Goal: Information Seeking & Learning: Learn about a topic

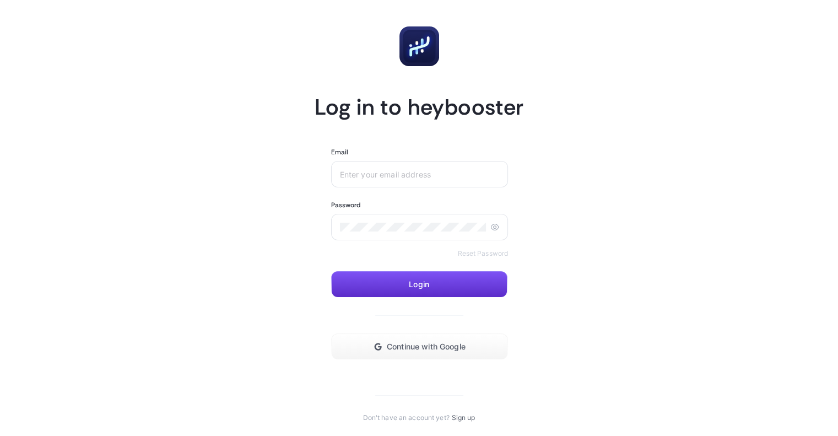
click at [405, 180] on div at bounding box center [419, 174] width 177 height 26
click at [426, 353] on button "Continue with Google" at bounding box center [419, 346] width 177 height 26
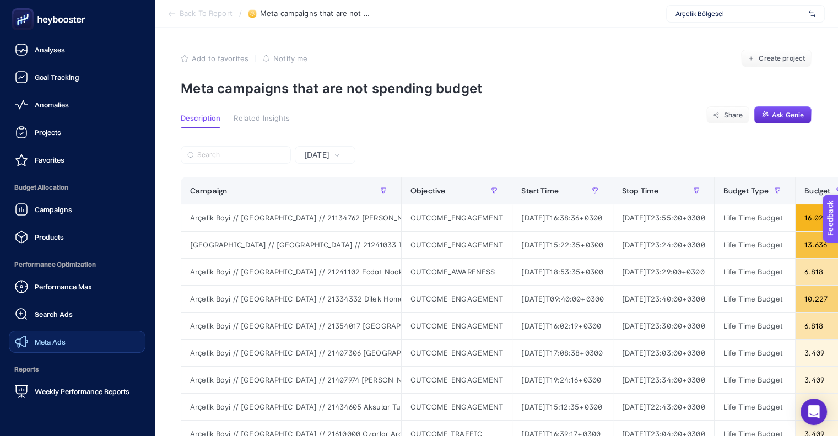
click at [42, 348] on div "Meta Ads" at bounding box center [40, 341] width 51 height 13
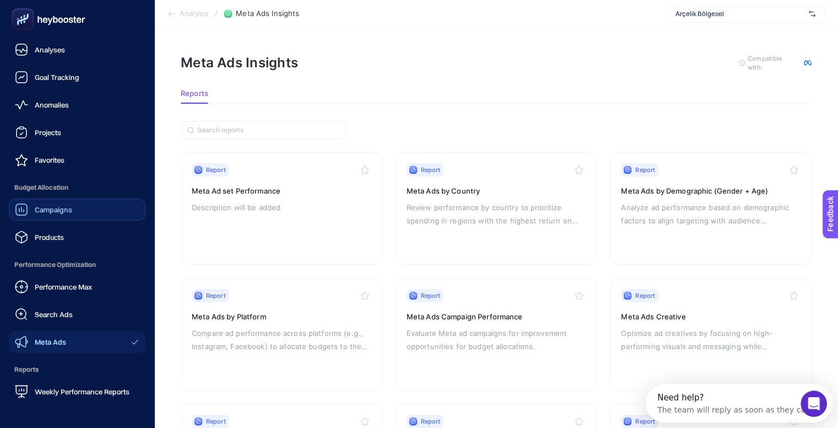
click at [51, 217] on link "Campaigns" at bounding box center [77, 209] width 137 height 22
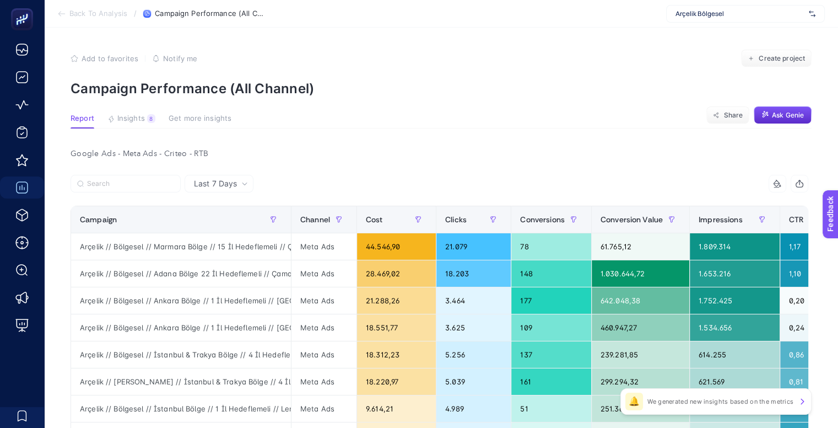
click at [154, 118] on div "8" at bounding box center [151, 118] width 8 height 9
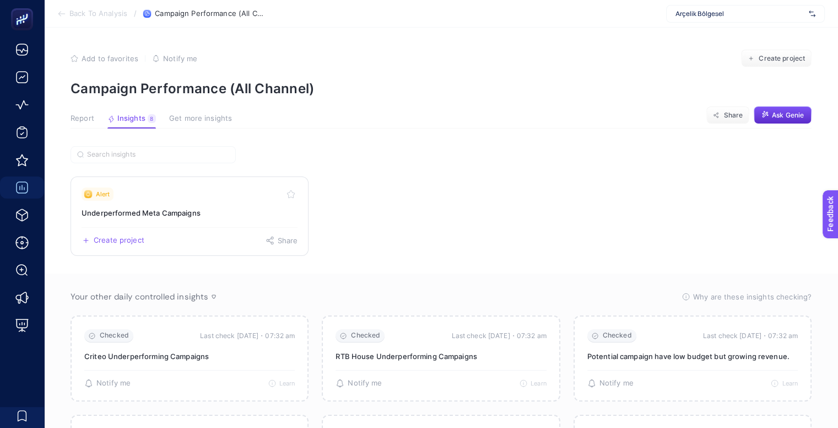
click at [175, 209] on h3 "Underperformed Meta Campaigns" at bounding box center [190, 212] width 216 height 11
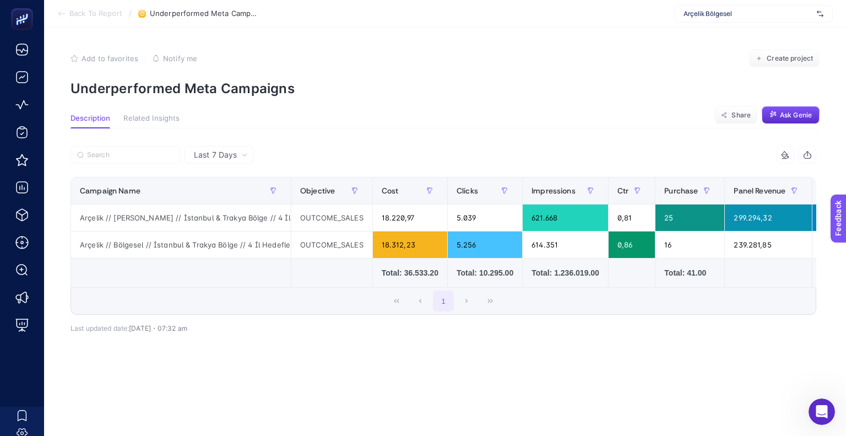
drag, startPoint x: 269, startPoint y: 286, endPoint x: 173, endPoint y: 284, distance: 96.5
click at [173, 284] on td at bounding box center [181, 272] width 220 height 29
drag, startPoint x: 168, startPoint y: 284, endPoint x: 430, endPoint y: 285, distance: 262.3
click at [430, 285] on tr "Total: 36.533.20 Total: 10.295.00 Total: 1.236.019.00 Total: 41.00" at bounding box center [490, 272] width 838 height 29
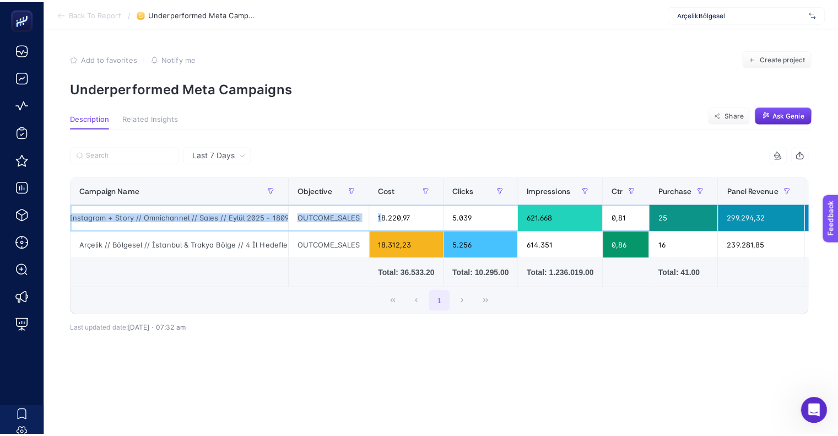
scroll to position [0, 472]
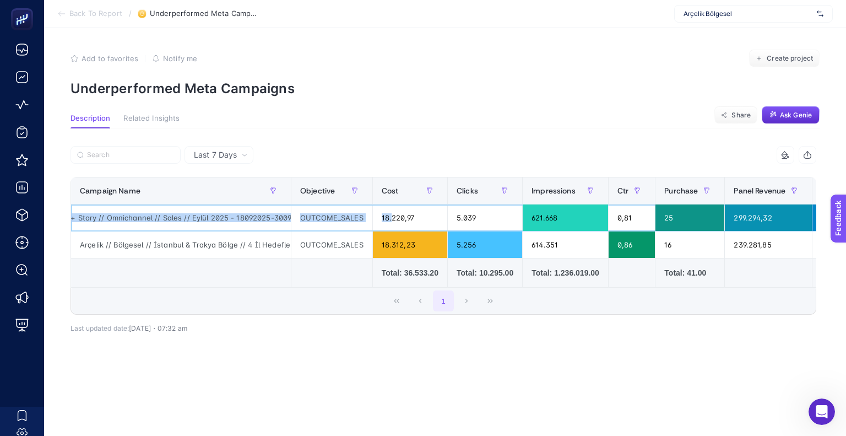
drag, startPoint x: 203, startPoint y: 216, endPoint x: 391, endPoint y: 222, distance: 187.4
click at [391, 222] on tr "Arçelik // [PERSON_NAME] // İstanbul & Trakya Bölge // 4 İl Hedeflemeli // [PER…" at bounding box center [490, 217] width 838 height 27
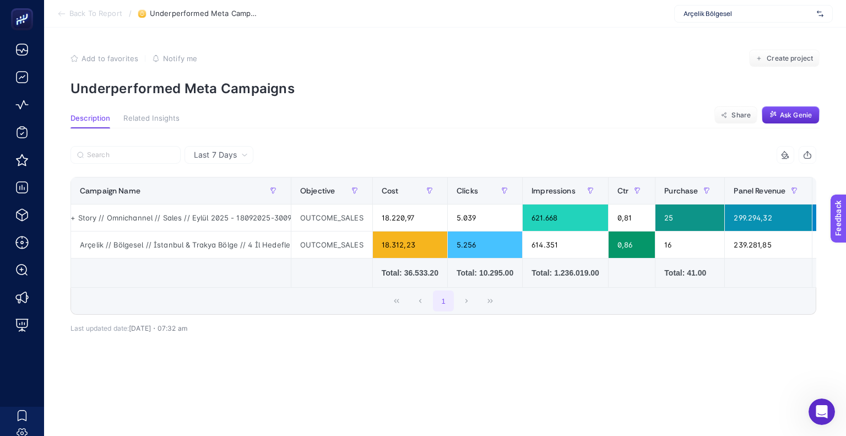
click at [212, 258] on td at bounding box center [181, 272] width 220 height 29
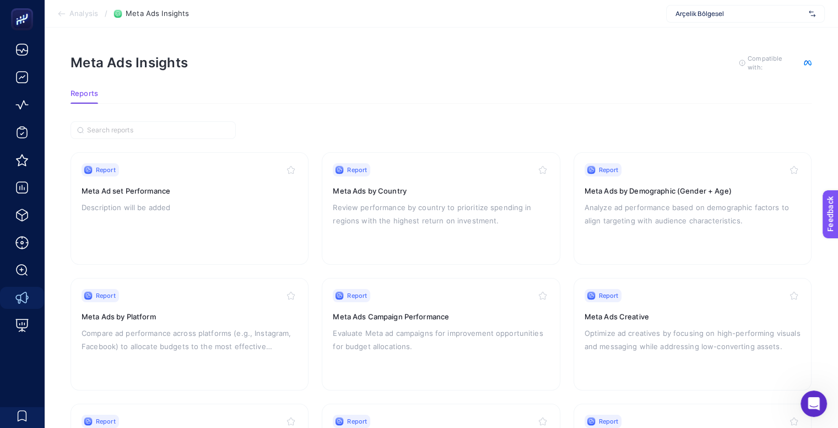
click at [707, 19] on div "Arçelik Bölgesel" at bounding box center [745, 14] width 159 height 18
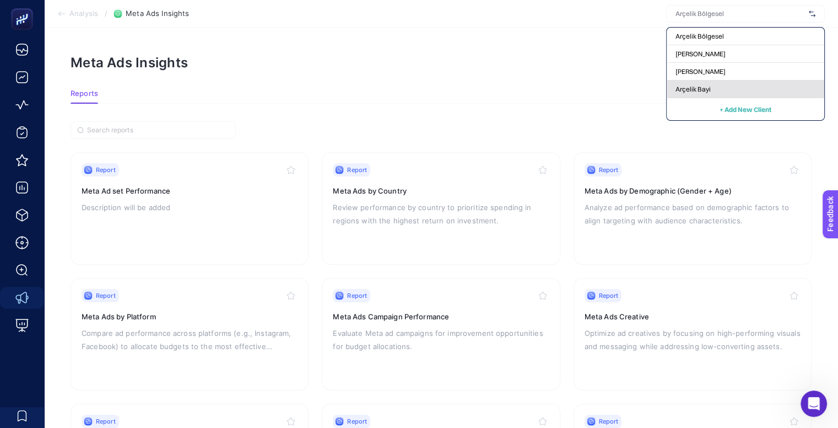
click at [712, 87] on div "Arçelik Bayi" at bounding box center [746, 89] width 158 height 18
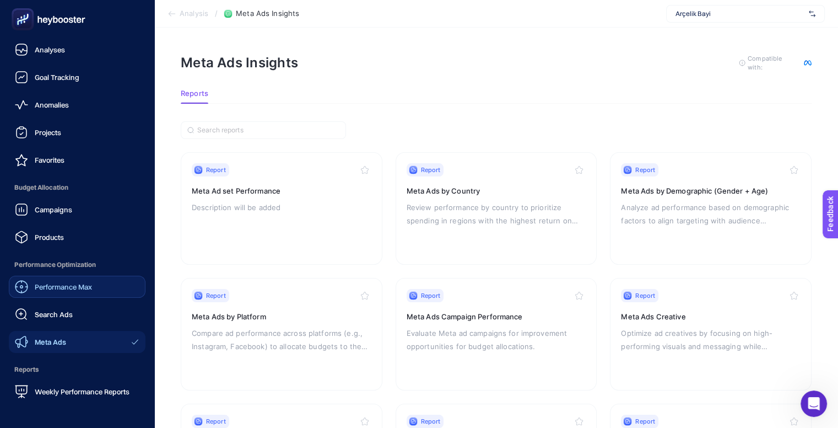
click at [72, 289] on span "Performance Max" at bounding box center [63, 286] width 57 height 9
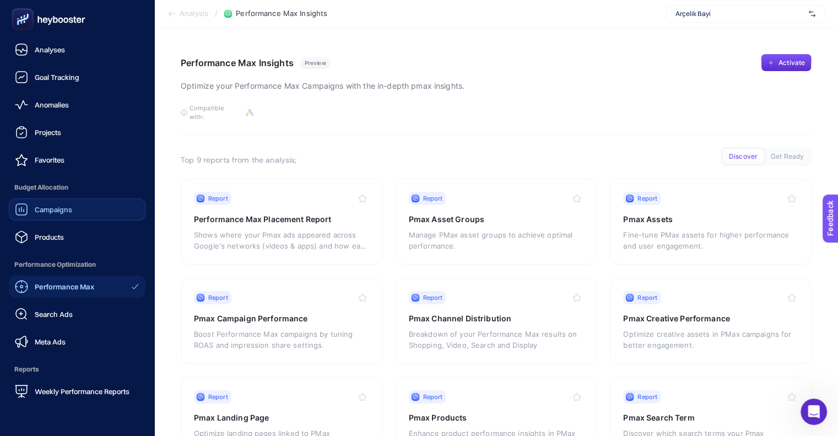
click at [44, 212] on span "Campaigns" at bounding box center [53, 209] width 37 height 9
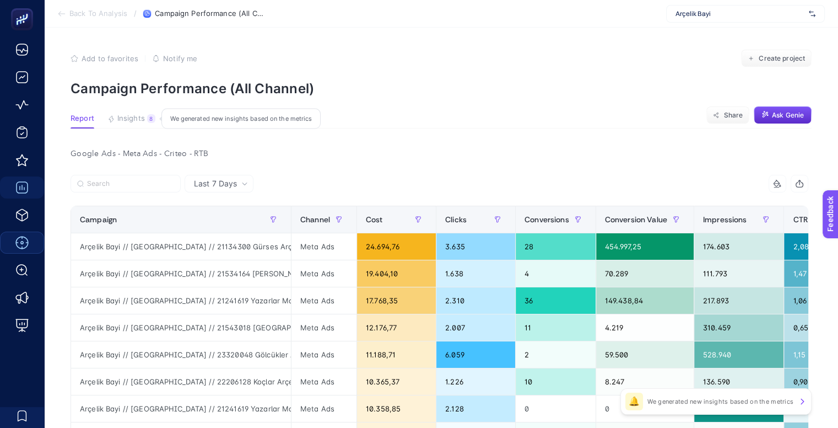
click at [130, 122] on span "Insights" at bounding box center [131, 118] width 28 height 9
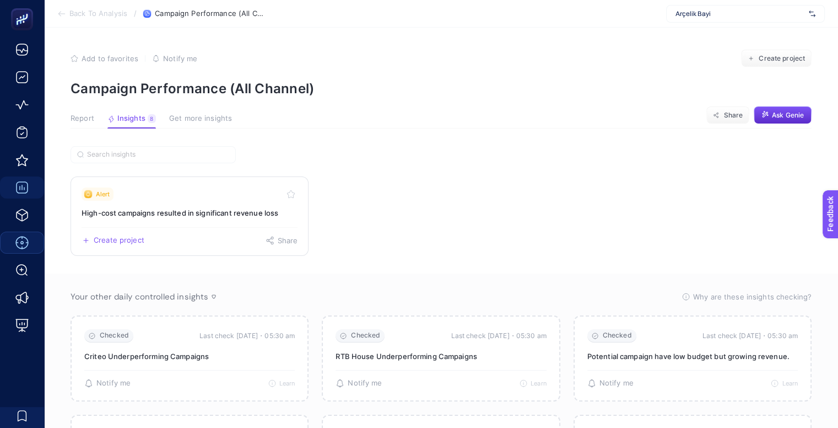
click at [209, 223] on link "Alert High-cost campaigns resulted in significant revenue loss Create project S…" at bounding box center [190, 215] width 238 height 79
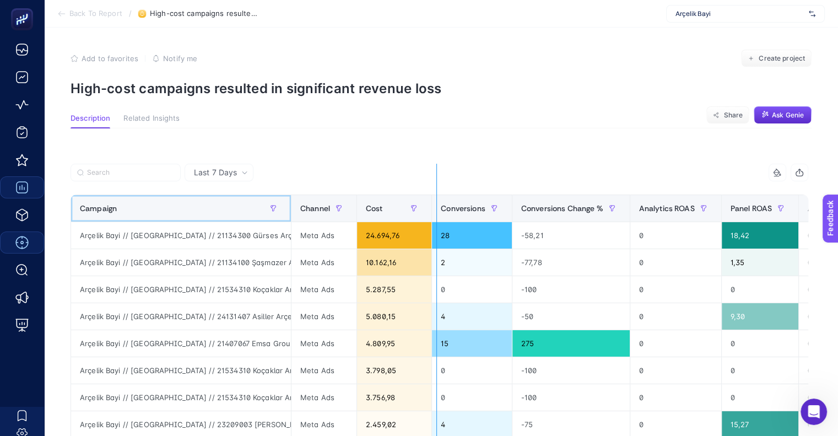
drag, startPoint x: 290, startPoint y: 206, endPoint x: 436, endPoint y: 215, distance: 146.3
click at [436, 215] on div "12 items selected Campaign Channel Cost Conversions Conversions Change % Analyt…" at bounding box center [440, 356] width 738 height 385
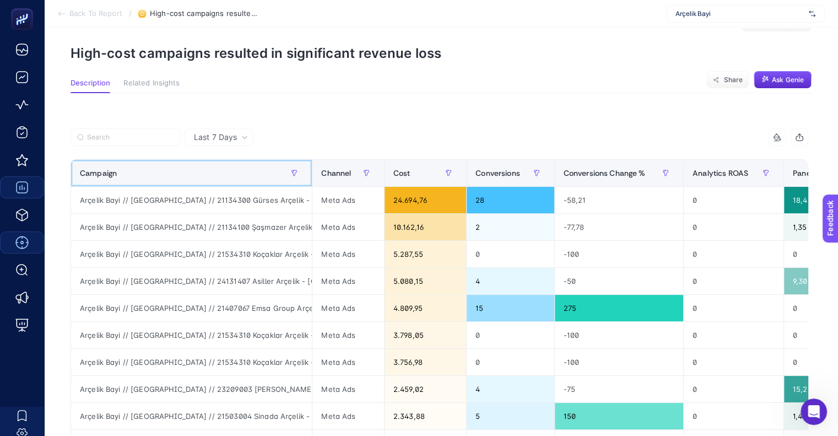
scroll to position [55, 0]
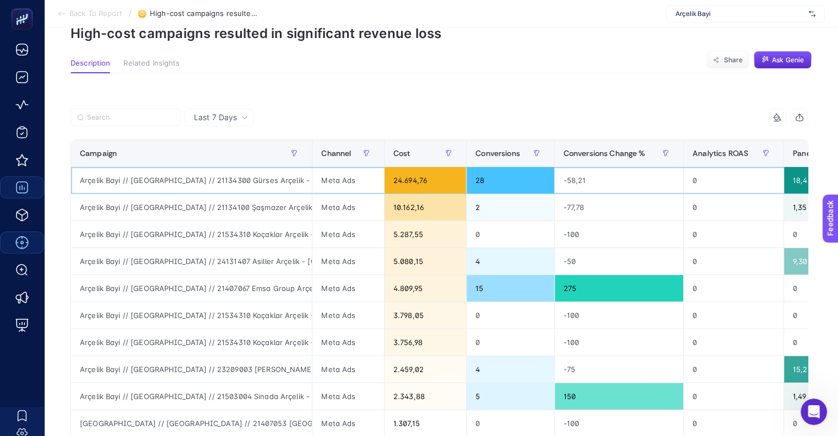
click at [229, 184] on div "Arçelik Bayi // [GEOGRAPHIC_DATA] // 21134300 Gürses Arçelik - [GEOGRAPHIC_DATA…" at bounding box center [191, 180] width 241 height 26
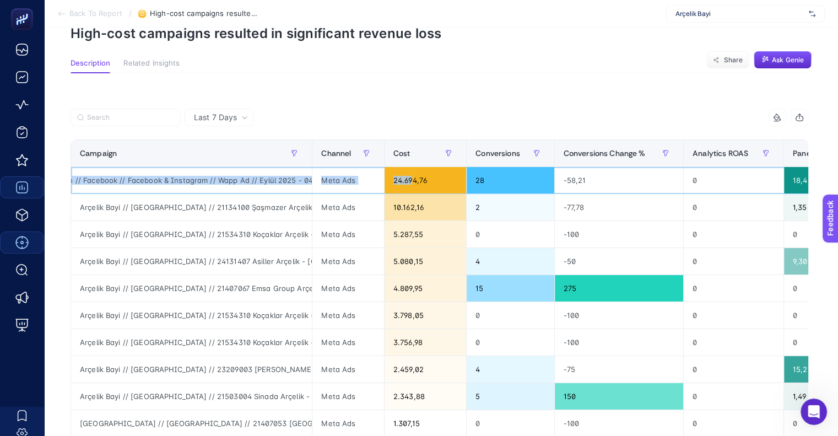
drag, startPoint x: 229, startPoint y: 179, endPoint x: 412, endPoint y: 179, distance: 182.4
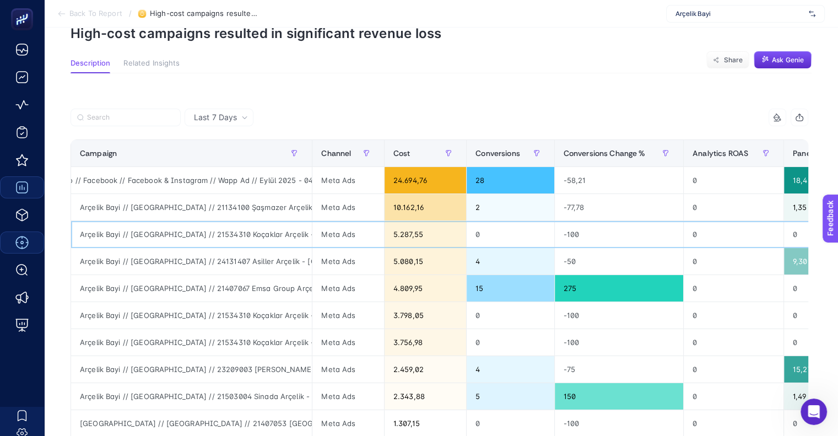
click at [295, 234] on div "Arçelik Bayi // [GEOGRAPHIC_DATA] // 21534310 Koçaklar Arçelik - ID // [GEOGRAP…" at bounding box center [191, 234] width 241 height 26
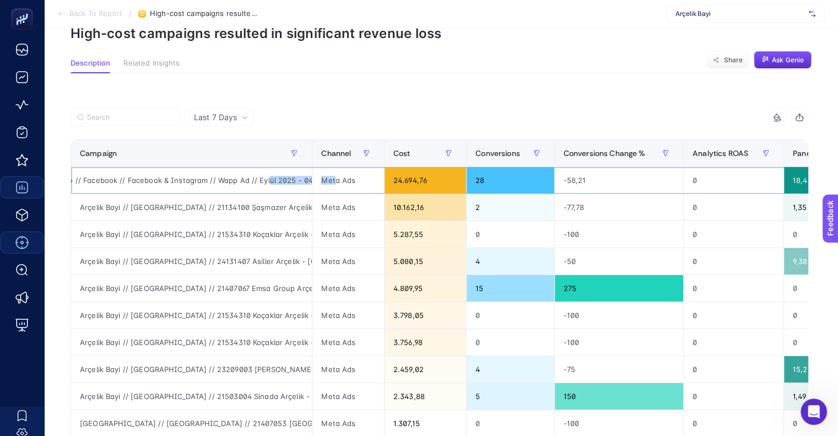
drag, startPoint x: 244, startPoint y: 178, endPoint x: 335, endPoint y: 185, distance: 91.7
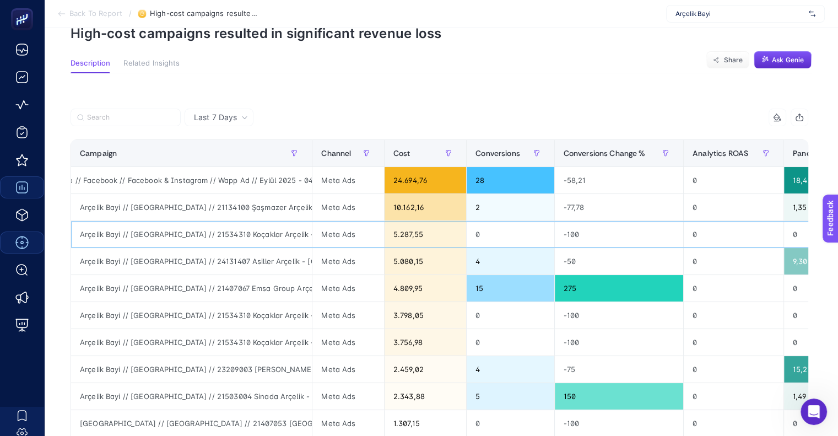
click at [289, 242] on div "Arçelik Bayi // [GEOGRAPHIC_DATA] // 21534310 Koçaklar Arçelik - ID // [GEOGRAP…" at bounding box center [191, 234] width 241 height 26
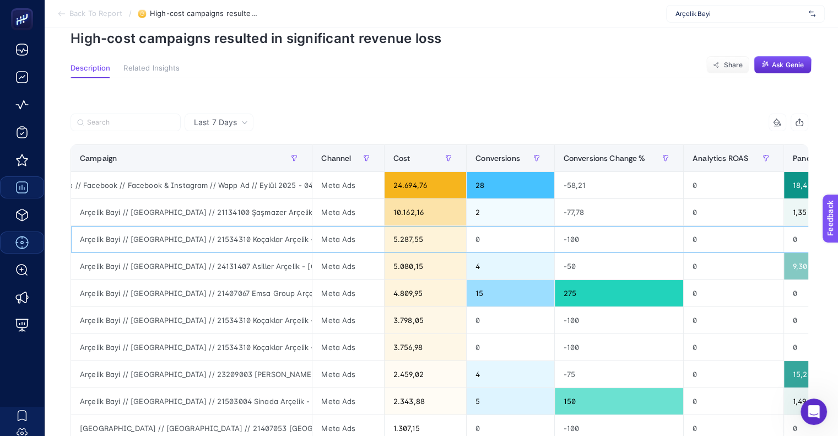
scroll to position [0, 0]
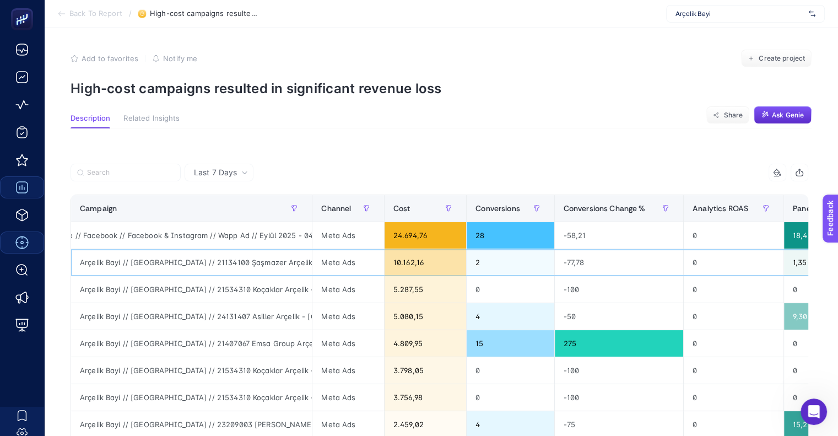
click at [252, 260] on div "Arçelik Bayi // [GEOGRAPHIC_DATA] // 21134100 Şaşmazer Arçelik - [GEOGRAPHIC_DA…" at bounding box center [191, 262] width 241 height 26
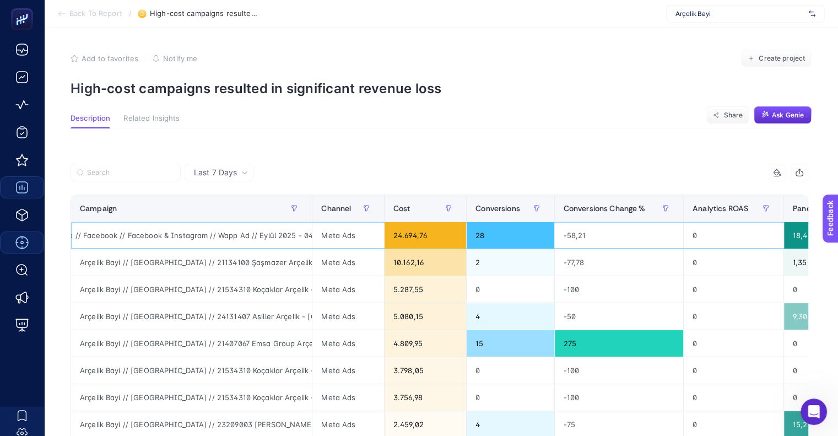
click at [235, 244] on div "Arçelik Bayi // [GEOGRAPHIC_DATA] // 21134300 Gürses Arçelik - [GEOGRAPHIC_DATA…" at bounding box center [191, 235] width 241 height 26
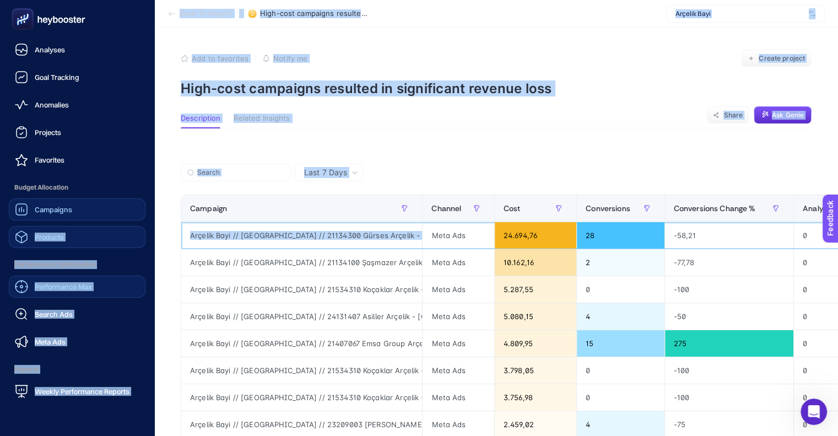
drag, startPoint x: 163, startPoint y: 240, endPoint x: 40, endPoint y: 244, distance: 122.9
click at [40, 244] on div "Analyses Goal Tracking Anomalies Projects Favorites Budget Allocation Campaigns…" at bounding box center [419, 322] width 838 height 645
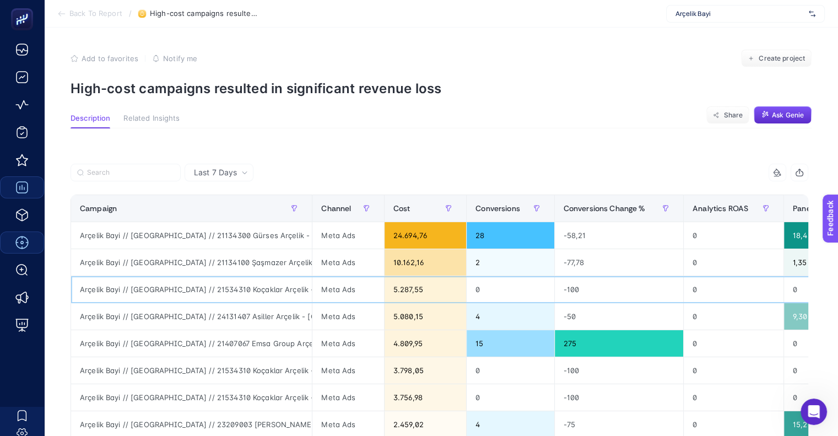
click at [235, 286] on div "Arçelik Bayi // [GEOGRAPHIC_DATA] // 21534310 Koçaklar Arçelik - ID // [GEOGRAP…" at bounding box center [191, 289] width 241 height 26
click at [212, 290] on div "Arçelik Bayi // [GEOGRAPHIC_DATA] // 21534310 Koçaklar Arçelik - ID // [GEOGRAP…" at bounding box center [191, 289] width 241 height 26
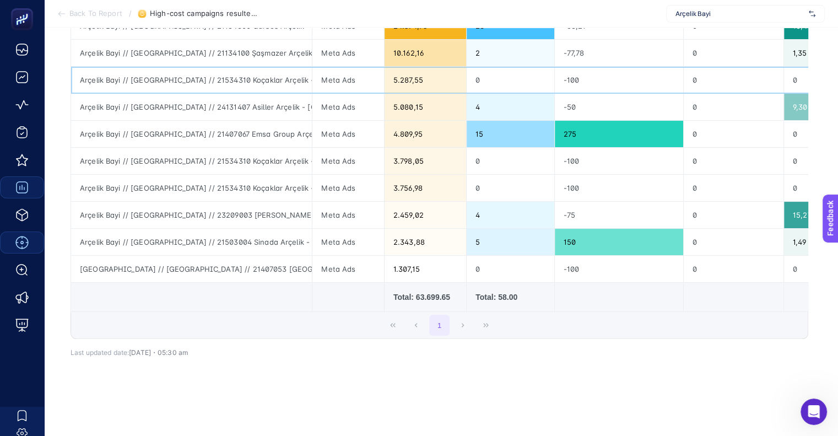
scroll to position [220, 0]
click at [467, 321] on div "1" at bounding box center [439, 325] width 737 height 26
click at [490, 325] on div "1" at bounding box center [439, 325] width 737 height 26
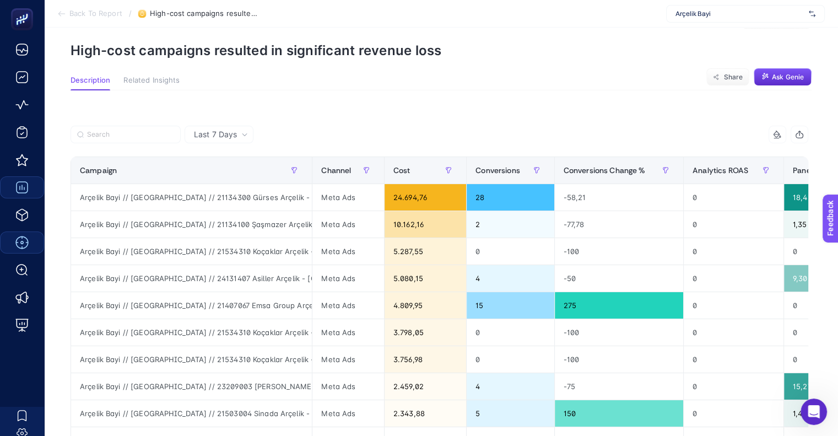
scroll to position [0, 0]
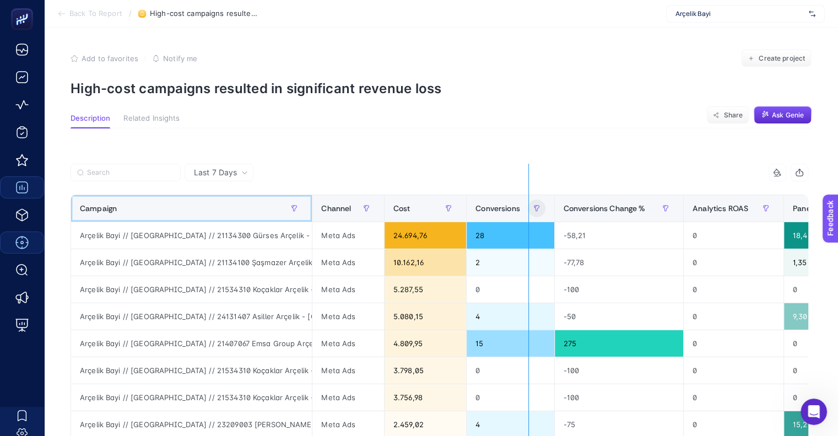
drag, startPoint x: 311, startPoint y: 206, endPoint x: 528, endPoint y: 207, distance: 217.1
click at [528, 207] on div "12 items selected Campaign Channel Cost Conversions Conversions Change % Analyt…" at bounding box center [440, 356] width 738 height 385
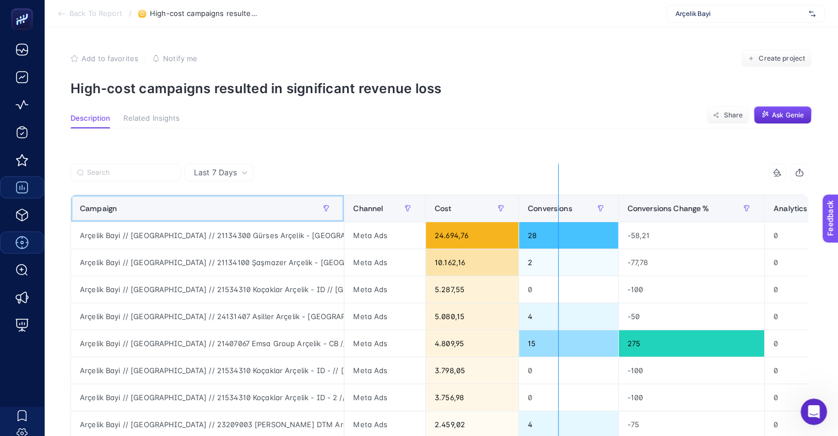
drag, startPoint x: 343, startPoint y: 205, endPoint x: 558, endPoint y: 202, distance: 215.5
click at [558, 202] on div "12 items selected Campaign Channel Cost Conversions Conversions Change % Analyt…" at bounding box center [440, 356] width 738 height 385
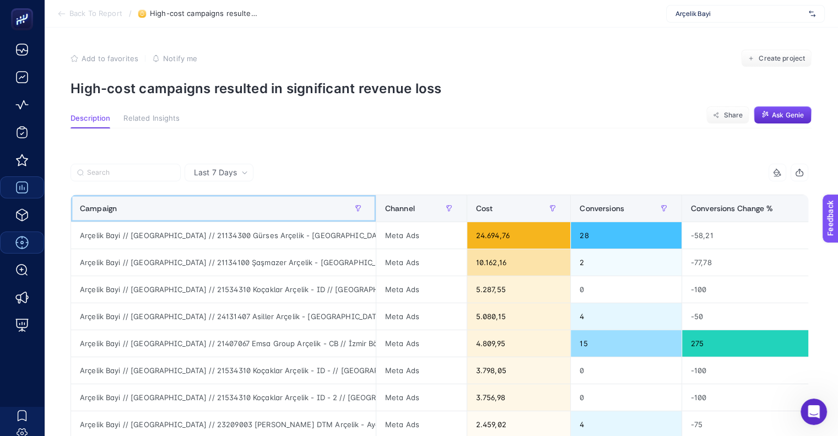
scroll to position [55, 0]
